Goal: Information Seeking & Learning: Compare options

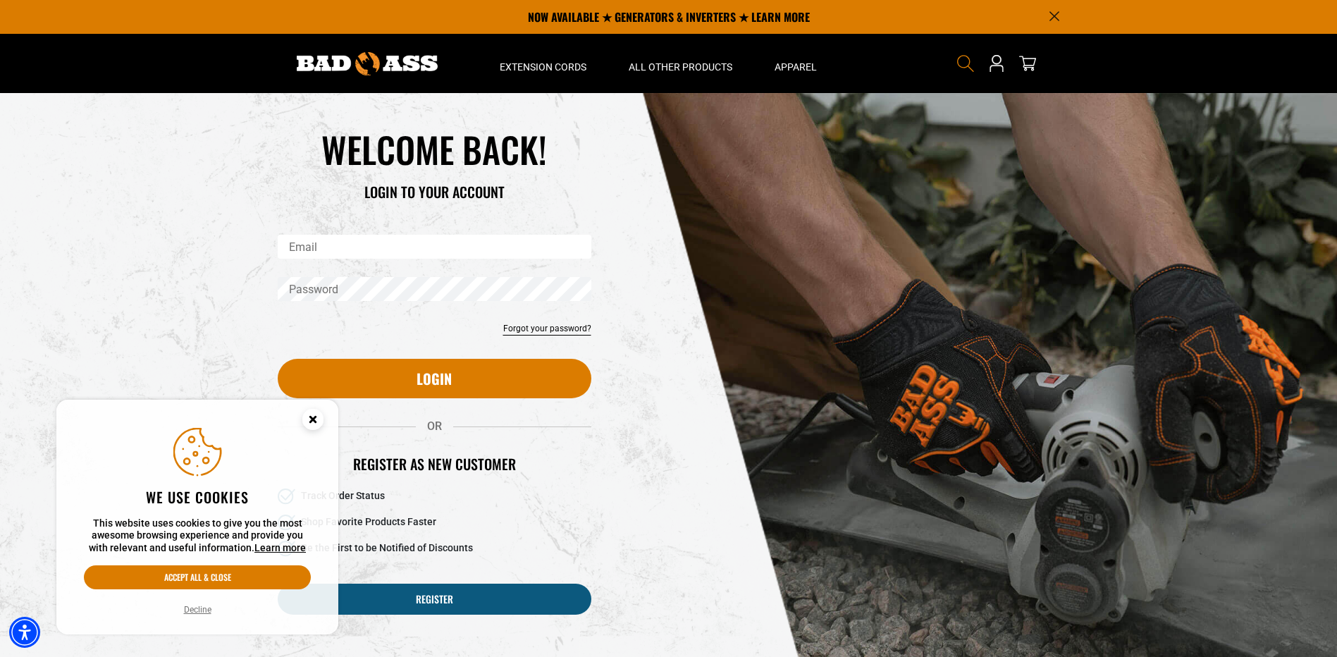
click at [962, 65] on icon "Search" at bounding box center [966, 63] width 18 height 18
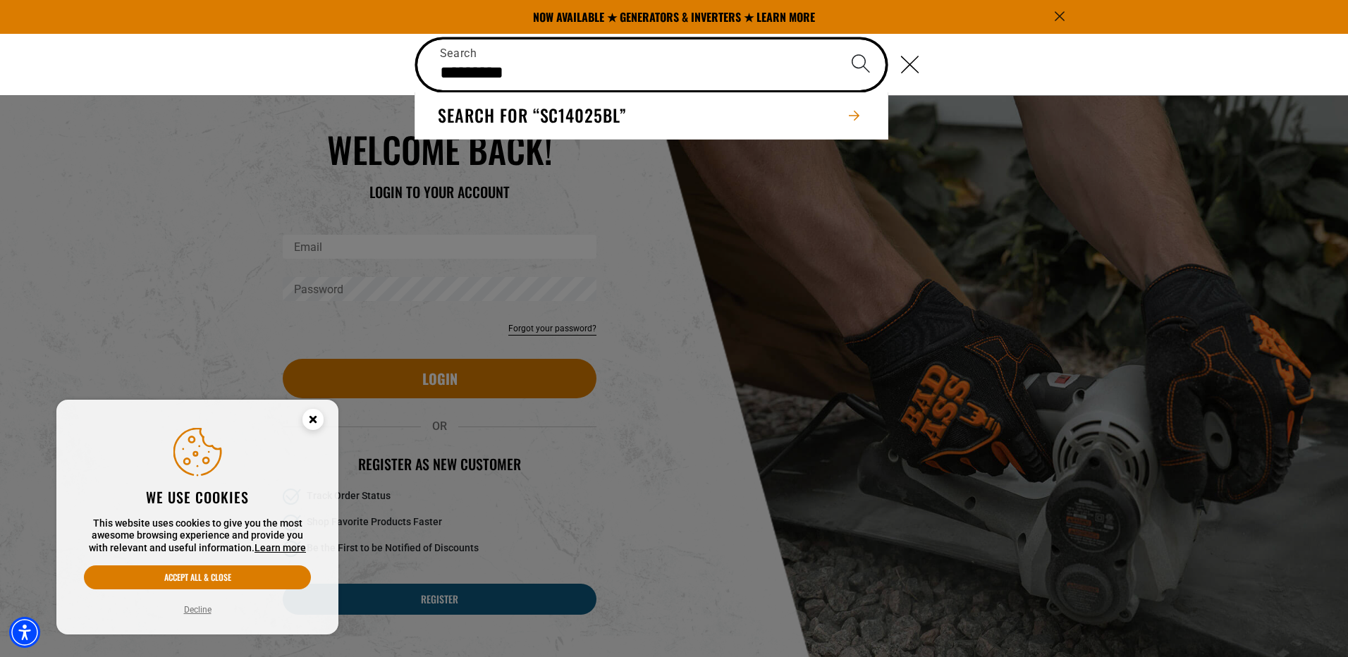
type input "*********"
click at [836, 39] on button "Search" at bounding box center [860, 63] width 49 height 49
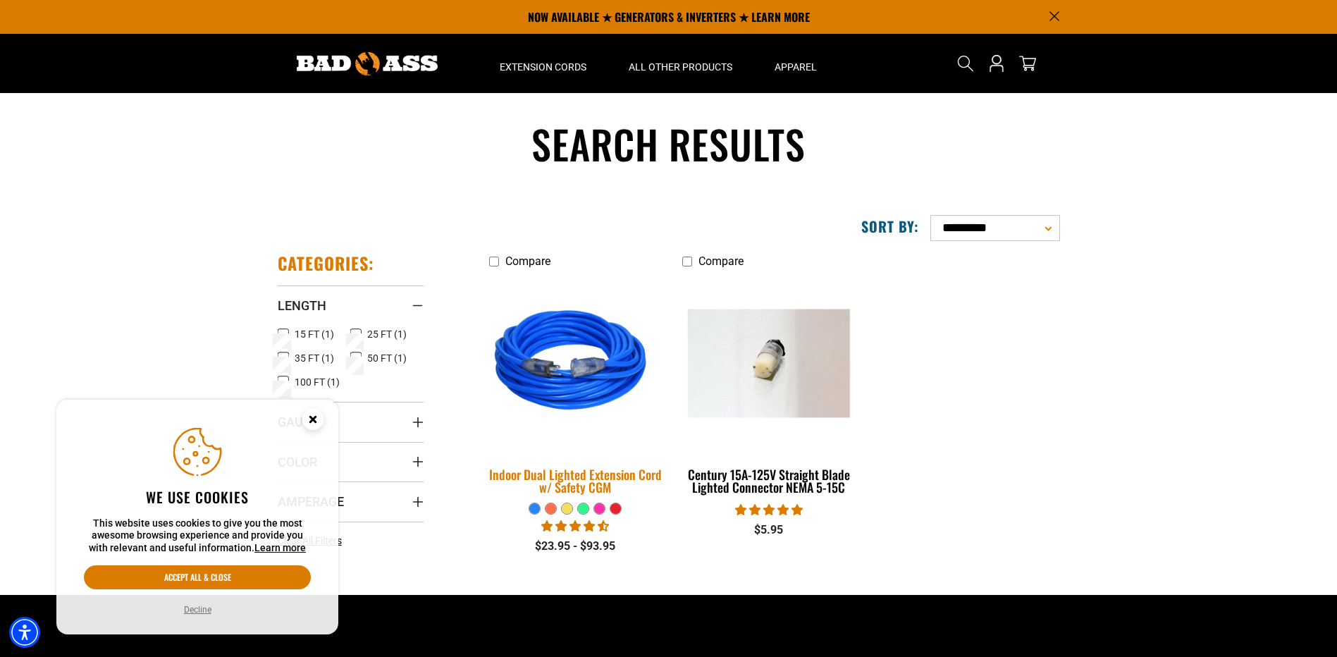
drag, startPoint x: 0, startPoint y: 0, endPoint x: 587, endPoint y: 364, distance: 690.8
click at [587, 364] on img at bounding box center [575, 363] width 197 height 180
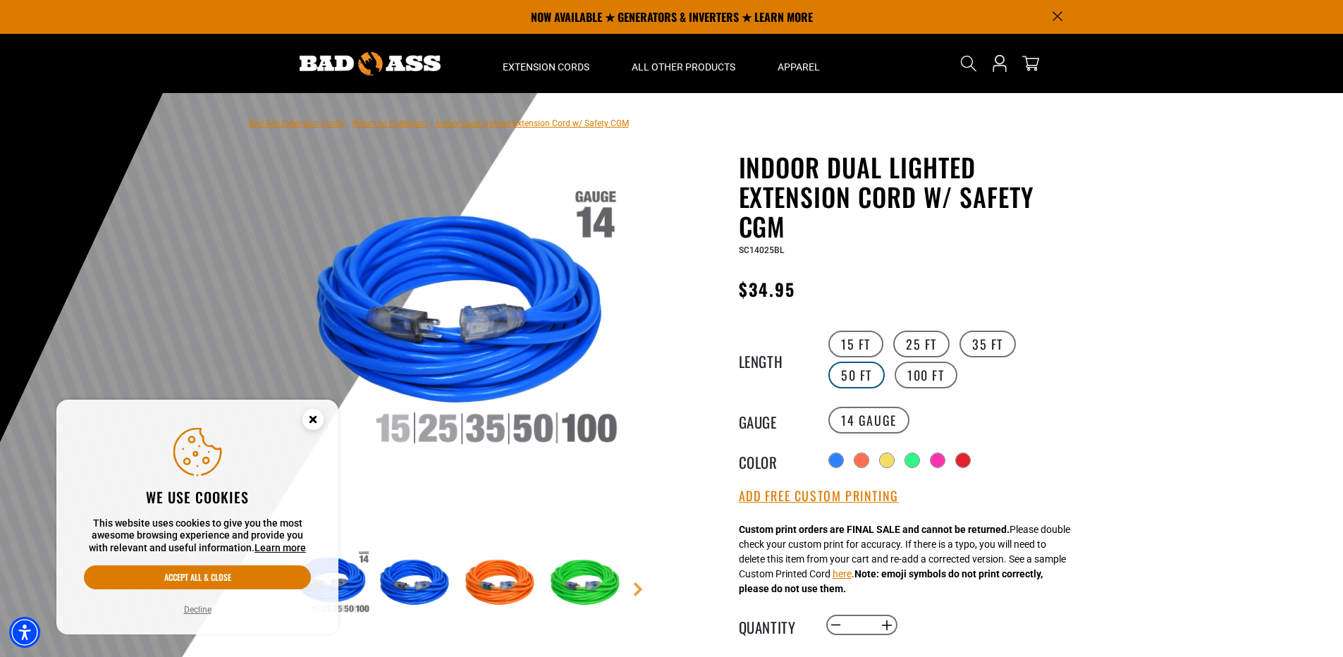
click at [885, 362] on label "50 FT" at bounding box center [856, 375] width 56 height 27
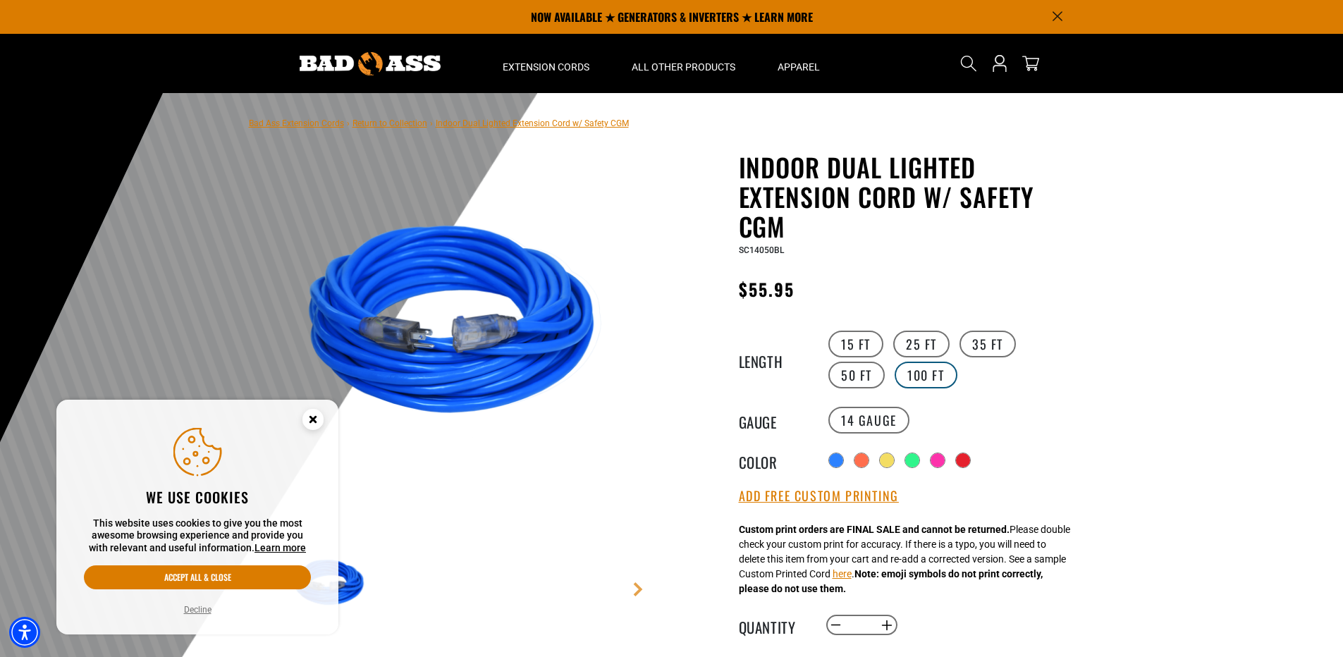
click at [895, 374] on label "100 FT" at bounding box center [926, 375] width 63 height 27
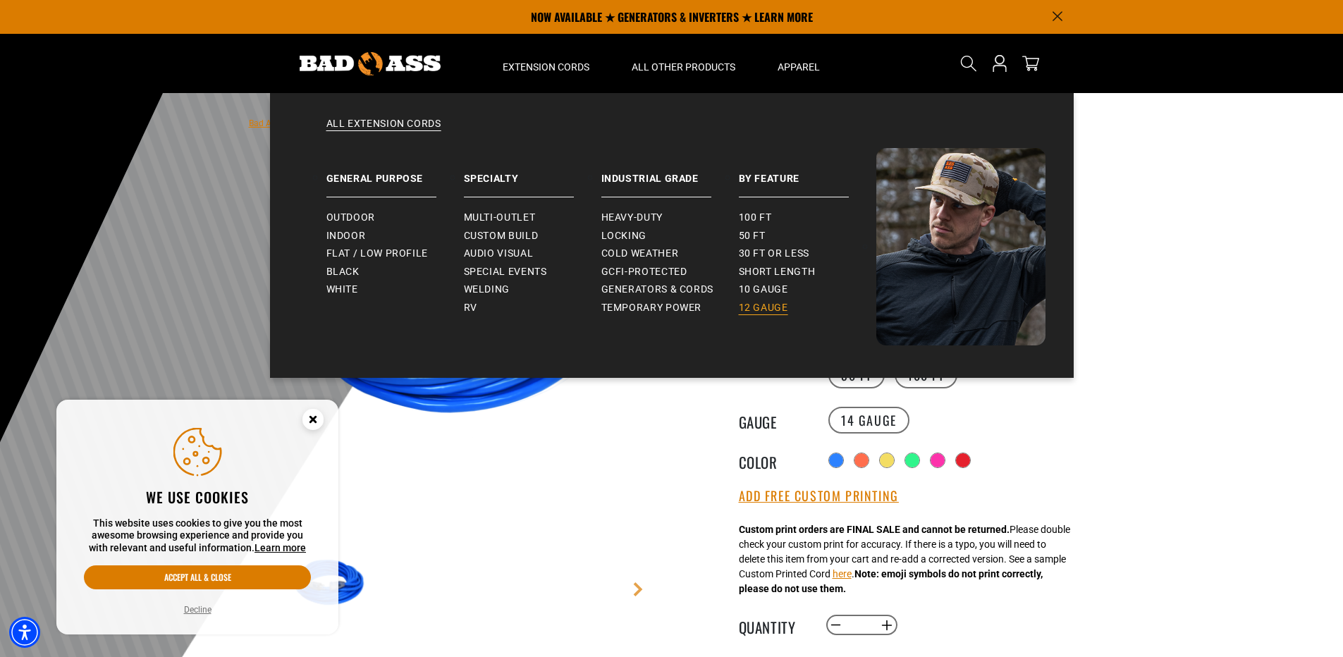
click at [768, 300] on link "12 gauge" at bounding box center [807, 308] width 137 height 18
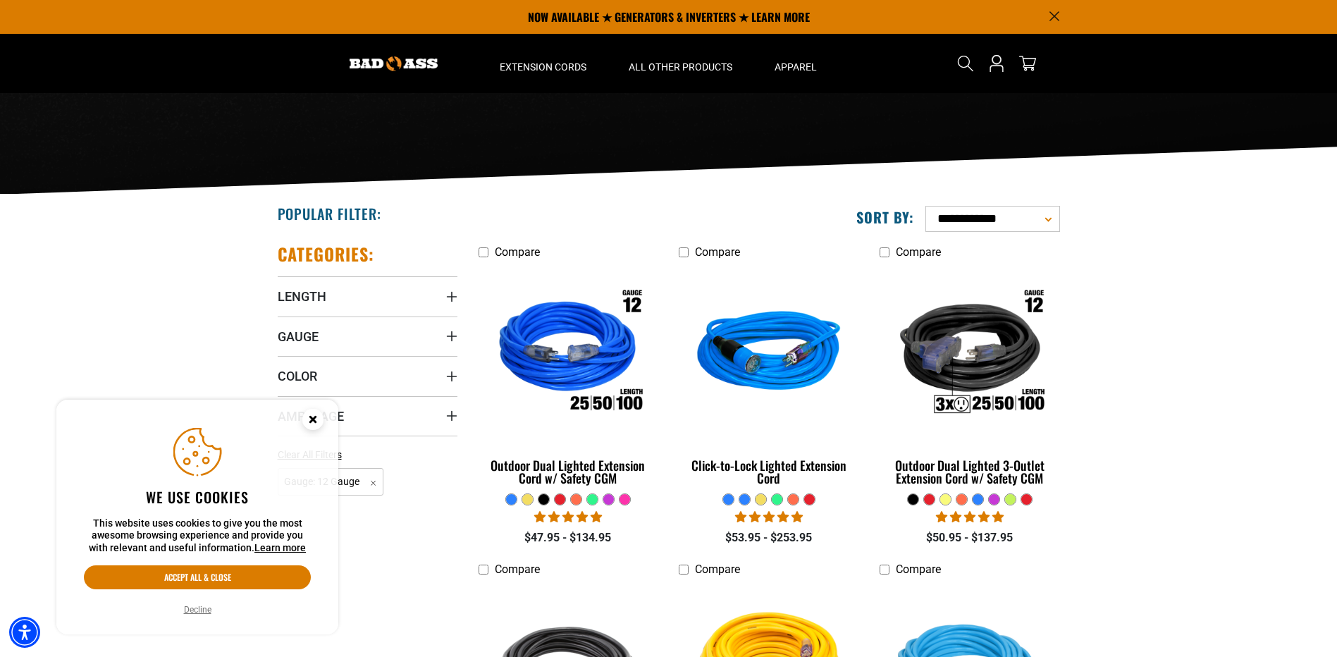
scroll to position [141, 0]
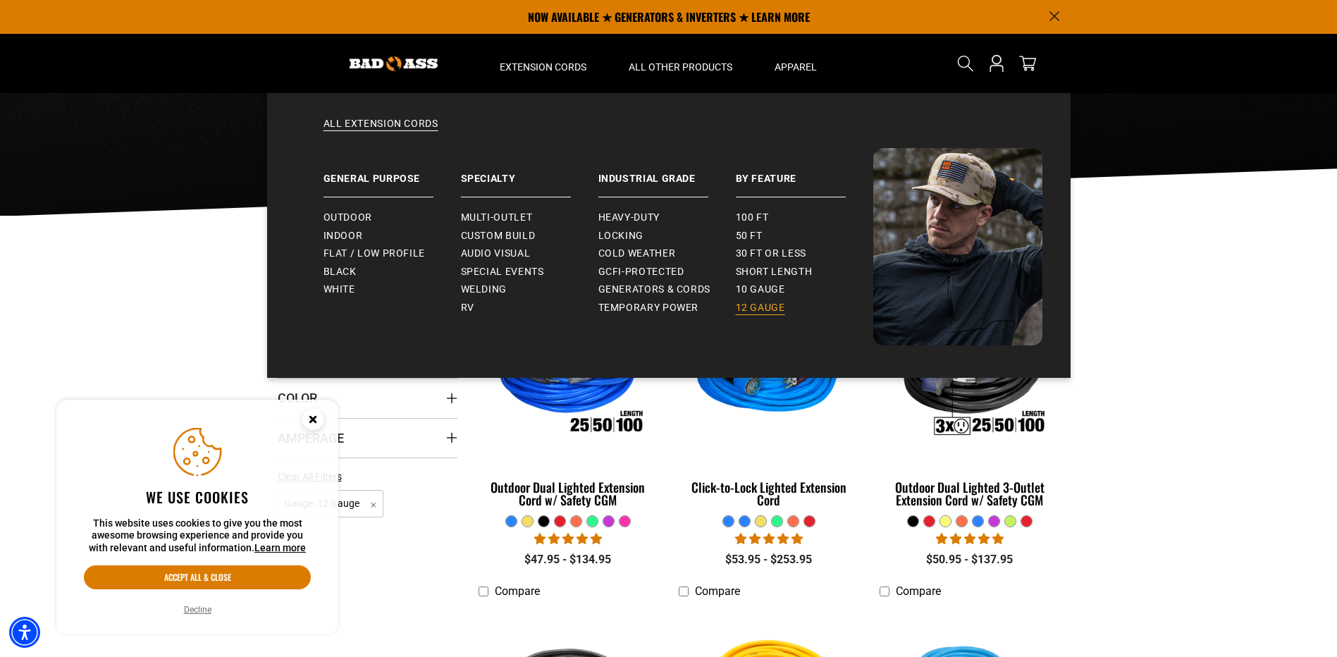
click at [753, 305] on span "12 gauge" at bounding box center [760, 308] width 49 height 13
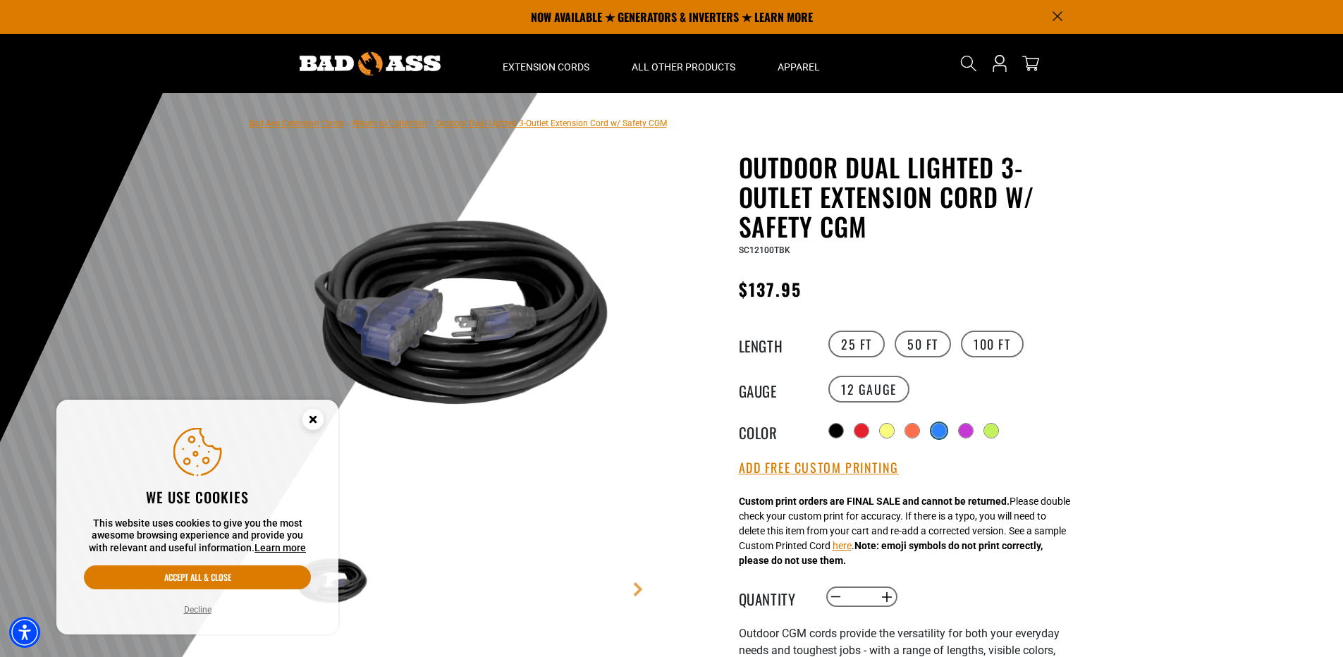
click at [943, 427] on div at bounding box center [939, 431] width 14 height 14
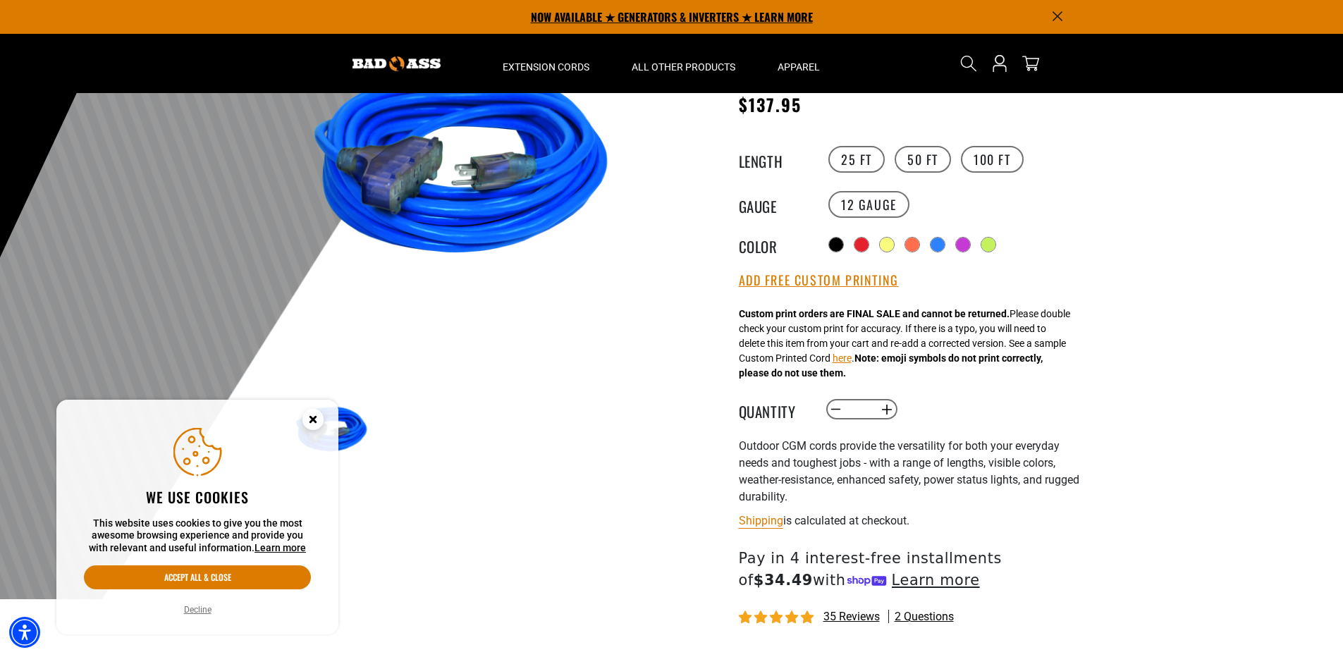
scroll to position [141, 0]
